Goal: Information Seeking & Learning: Learn about a topic

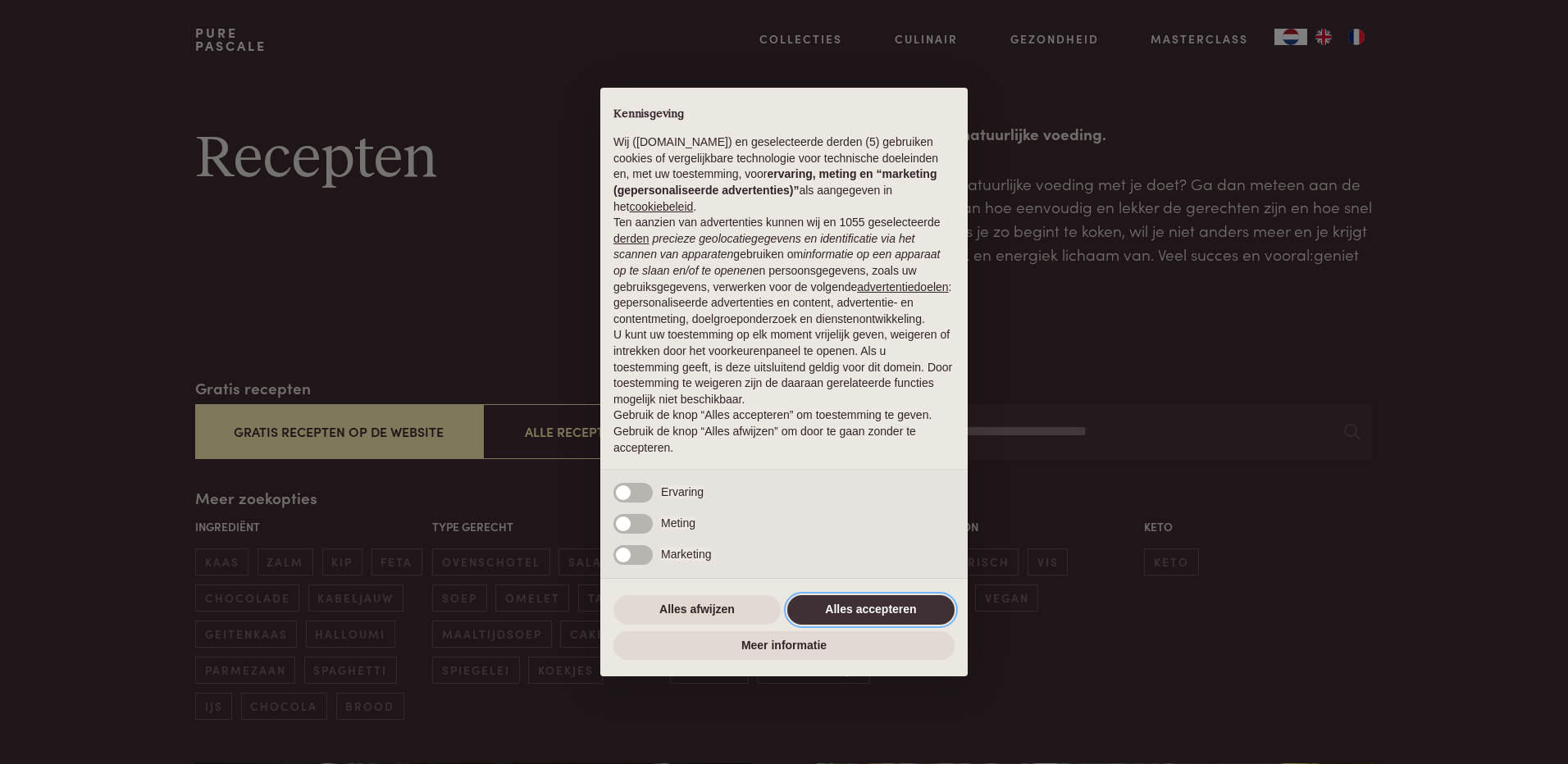
click at [872, 598] on button "Alles accepteren" at bounding box center [870, 610] width 167 height 29
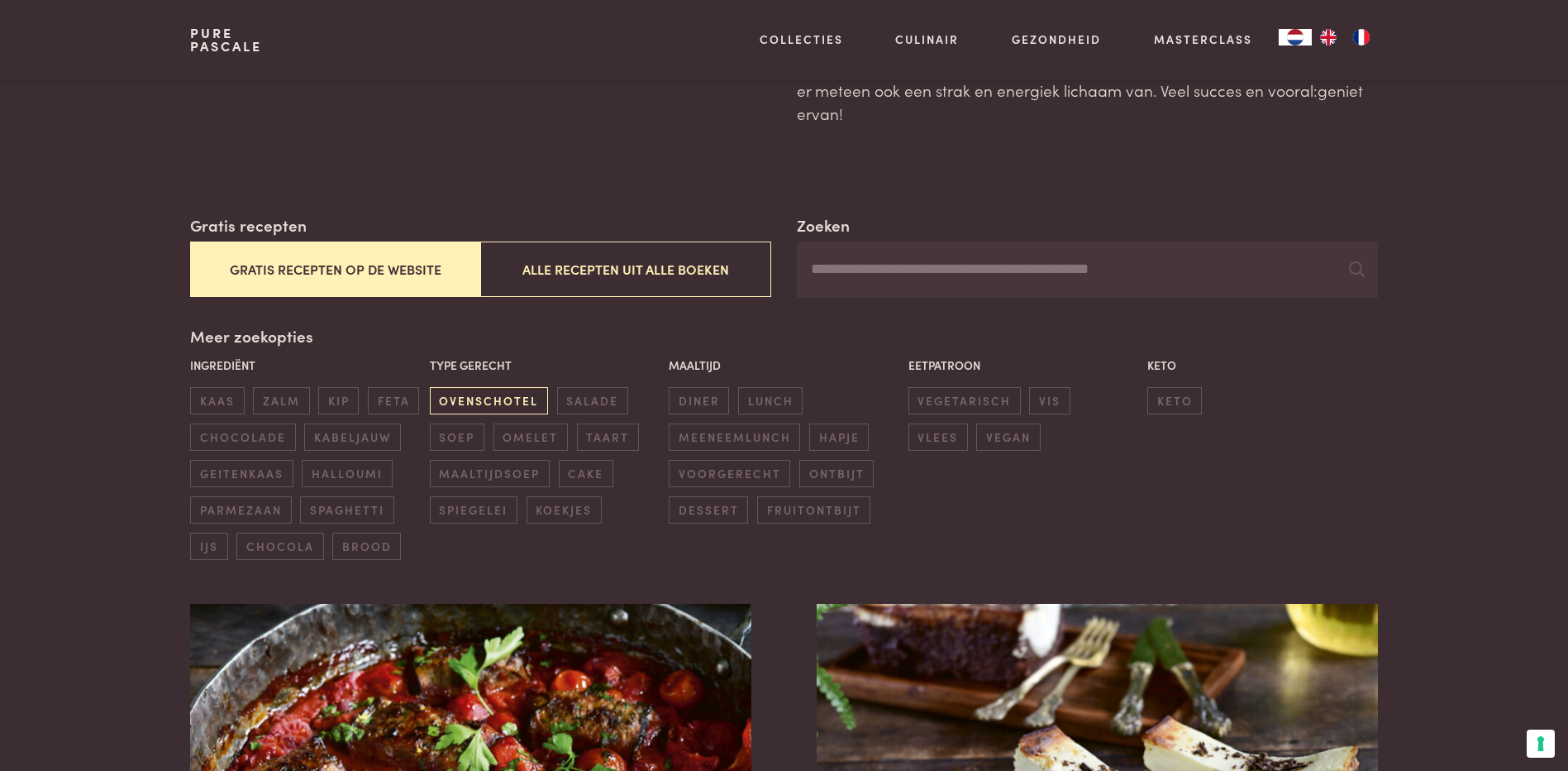
scroll to position [165, 0]
click at [343, 394] on span "kip" at bounding box center [338, 402] width 40 height 28
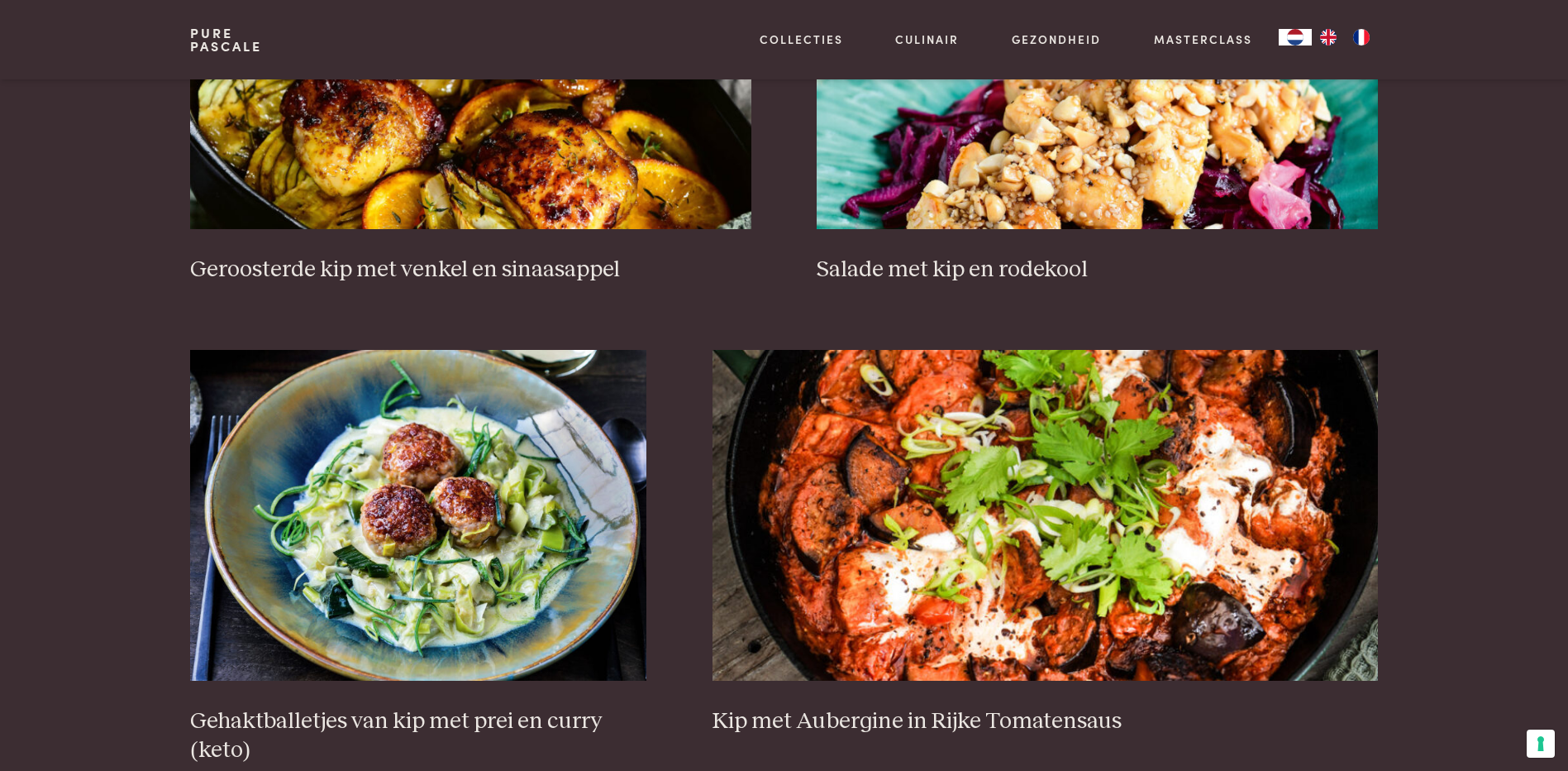
scroll to position [875, 0]
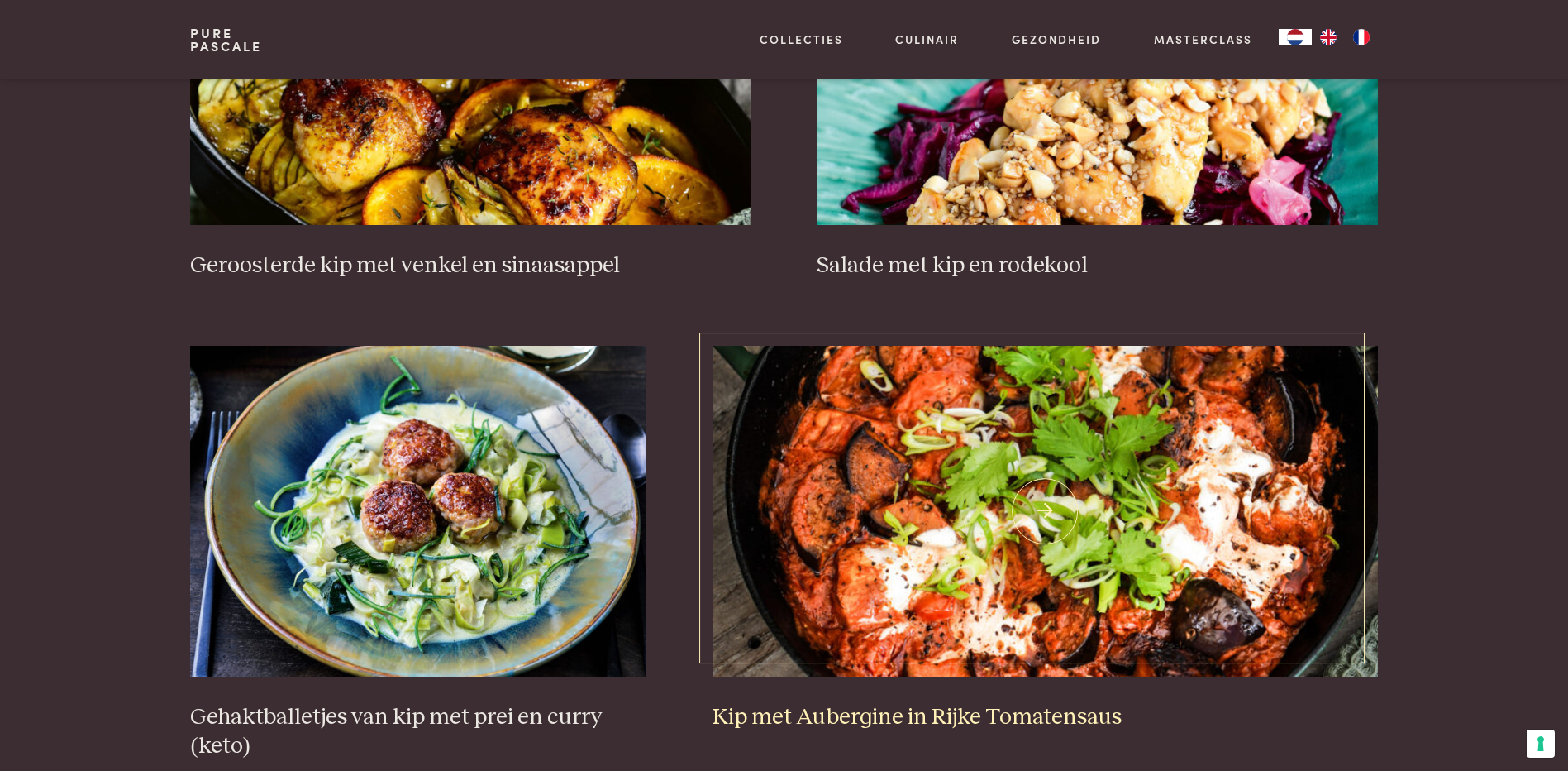
click at [1123, 507] on img at bounding box center [1045, 511] width 665 height 331
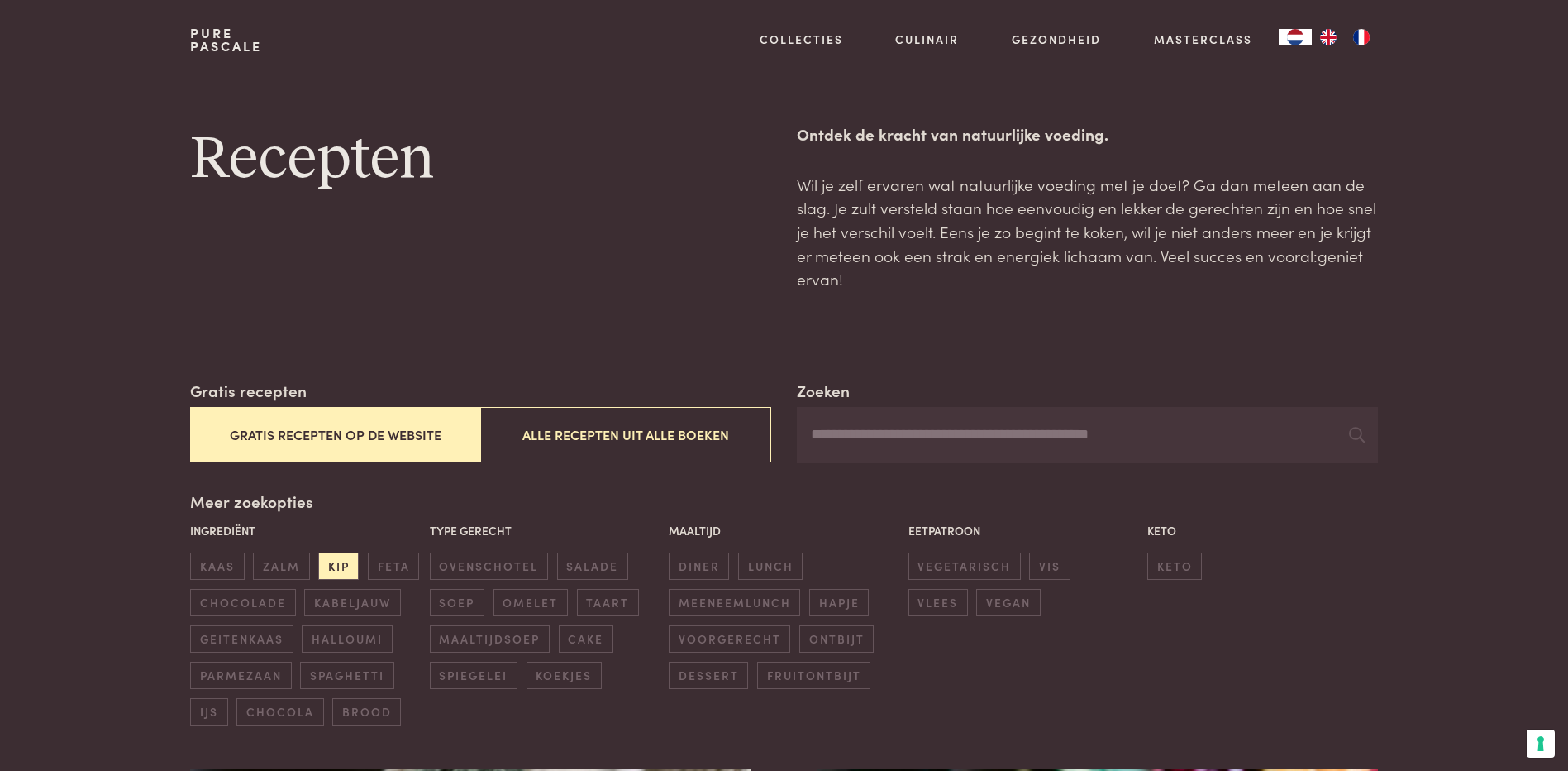
scroll to position [0, 0]
click at [595, 425] on button "Alle recepten uit alle boeken" at bounding box center [625, 435] width 290 height 55
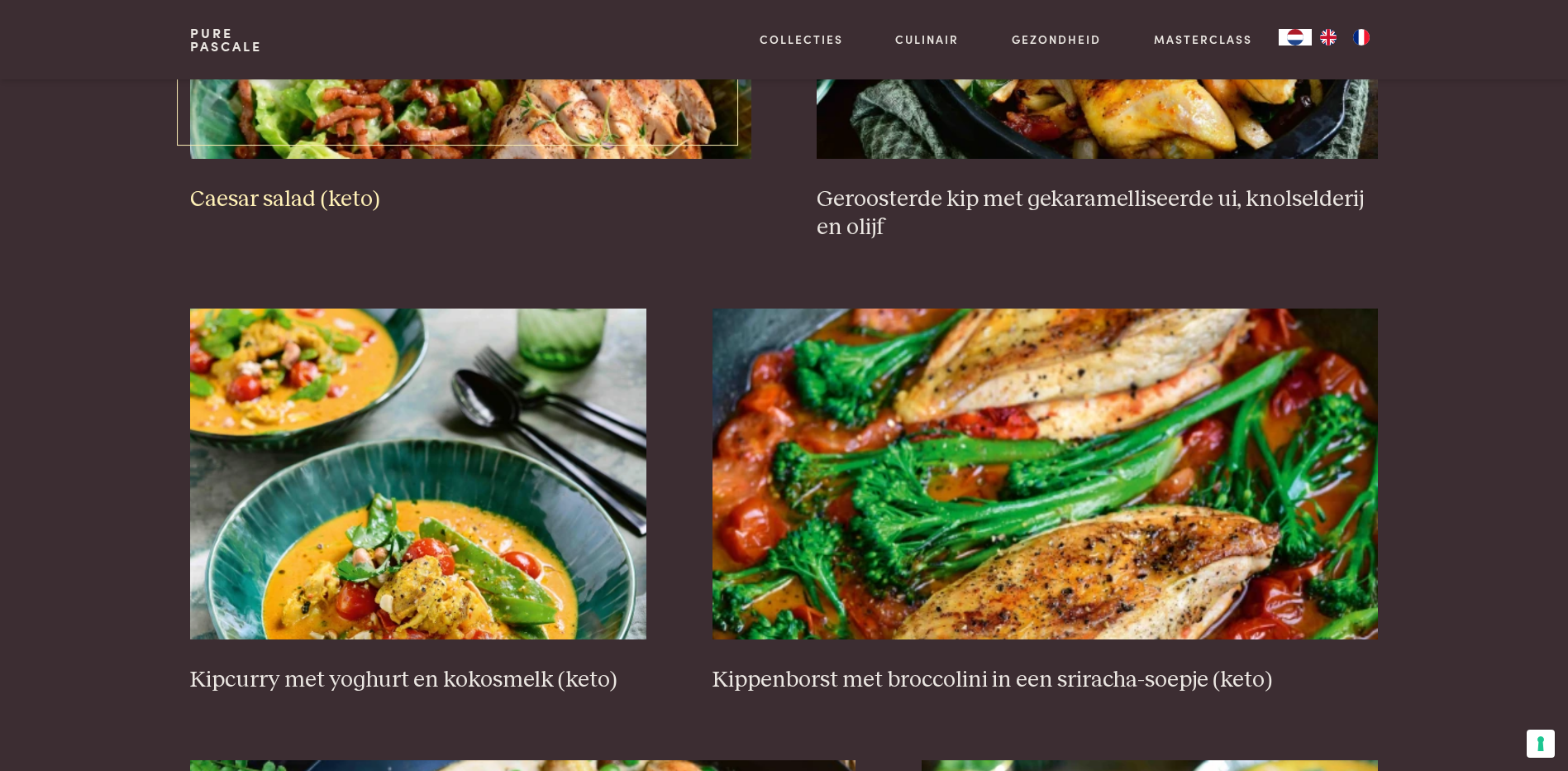
scroll to position [1041, 0]
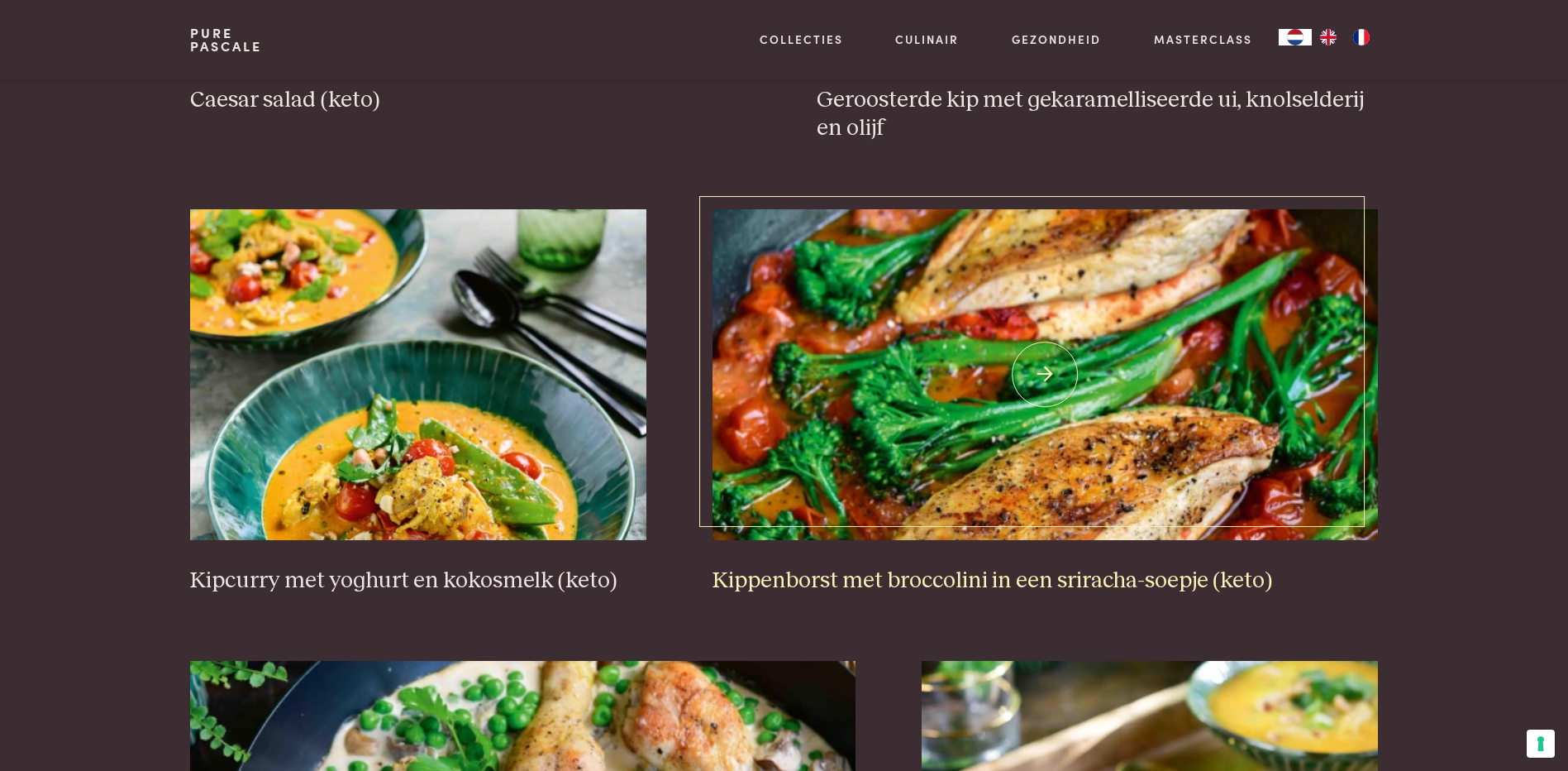
click at [1020, 403] on img at bounding box center [1045, 374] width 665 height 331
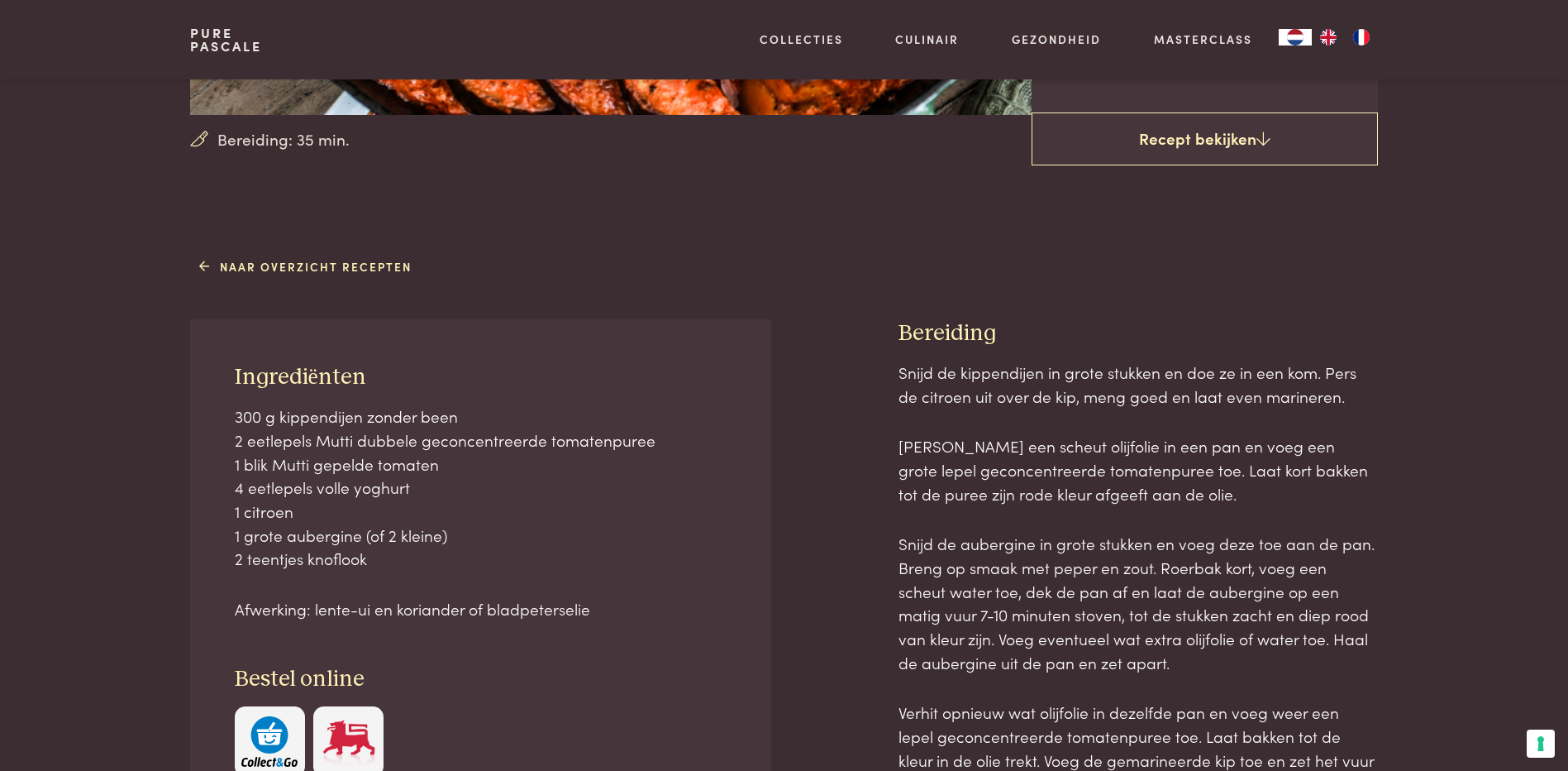
scroll to position [496, 0]
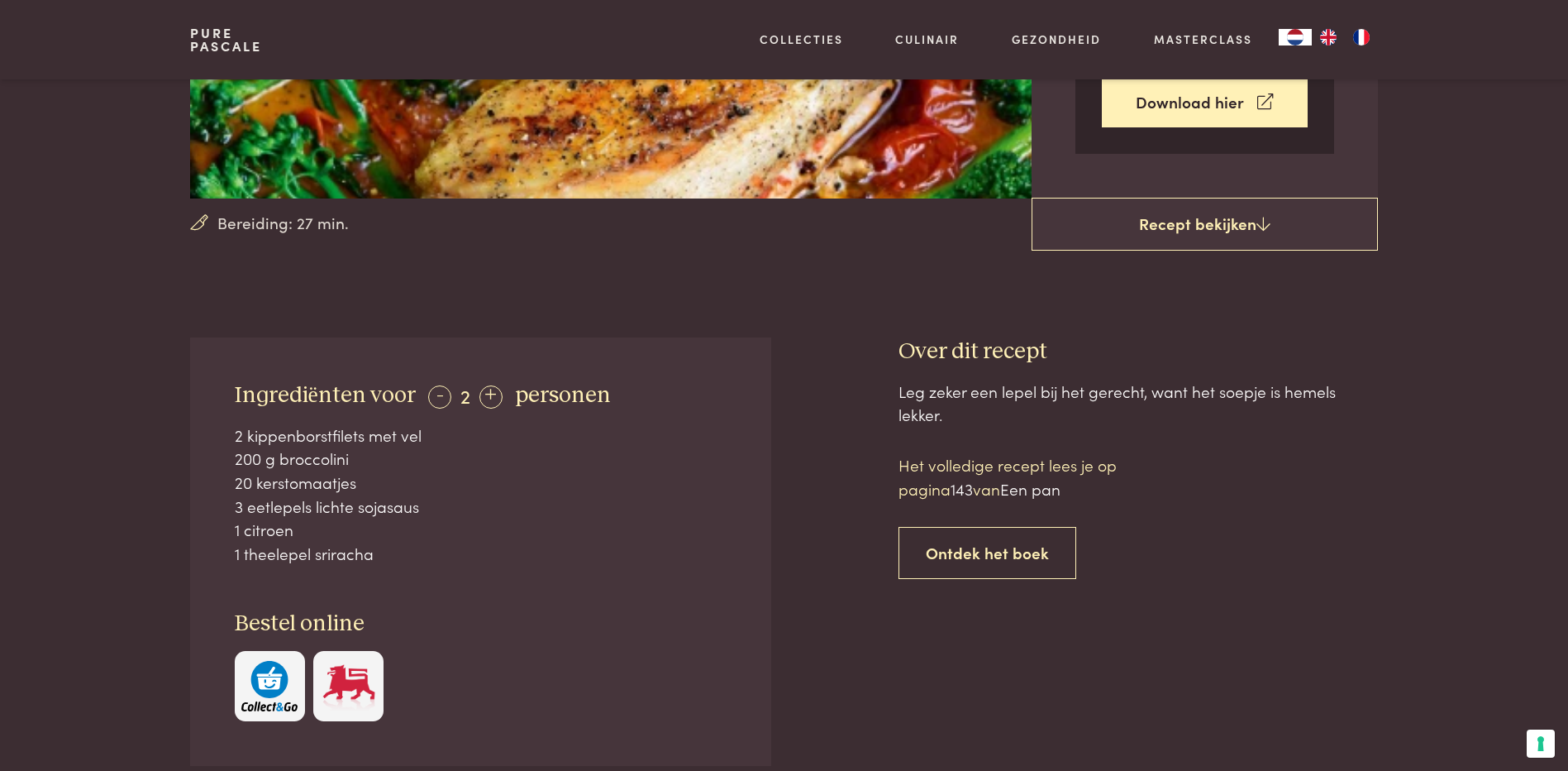
scroll to position [414, 0]
